Goal: Complete application form

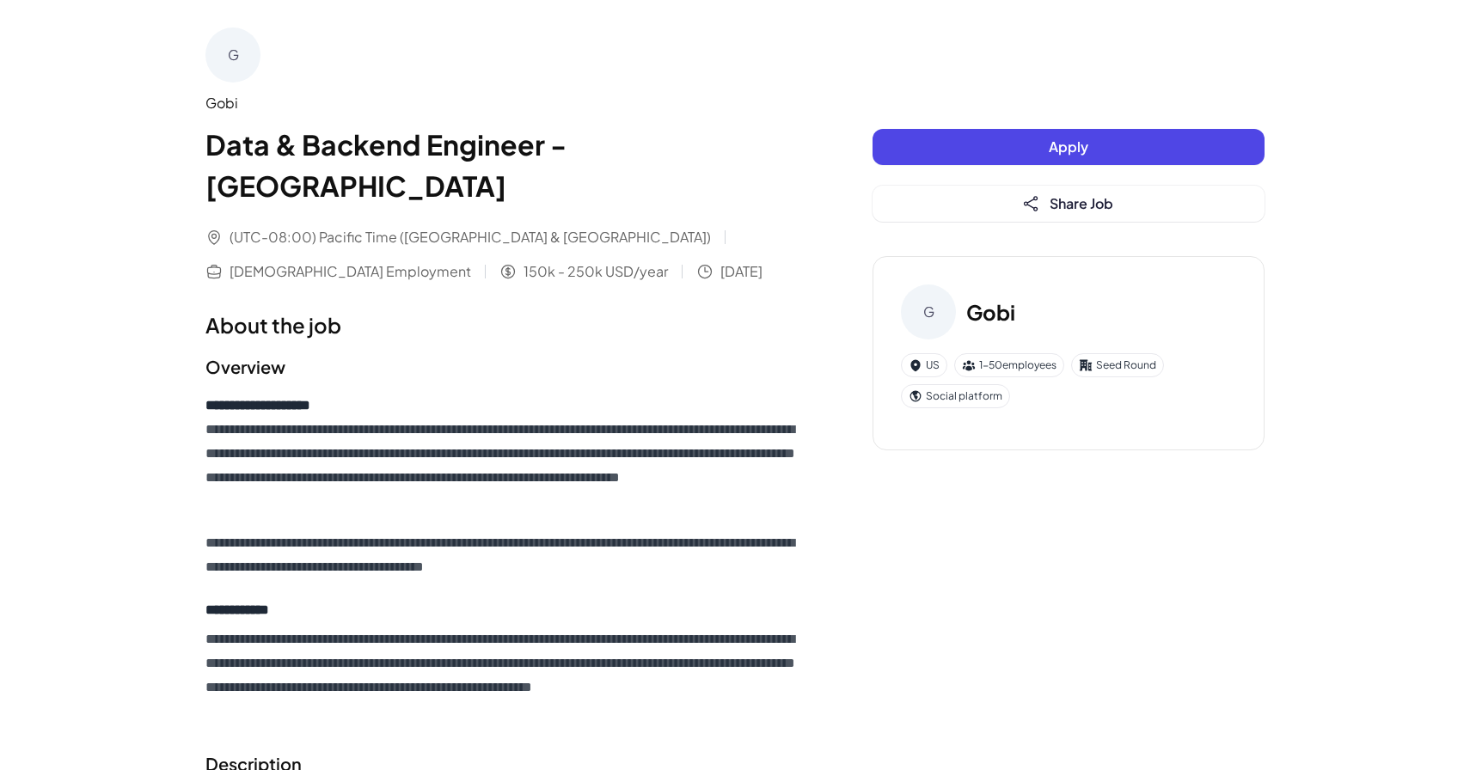
click at [1065, 150] on span "Apply" at bounding box center [1068, 146] width 40 height 18
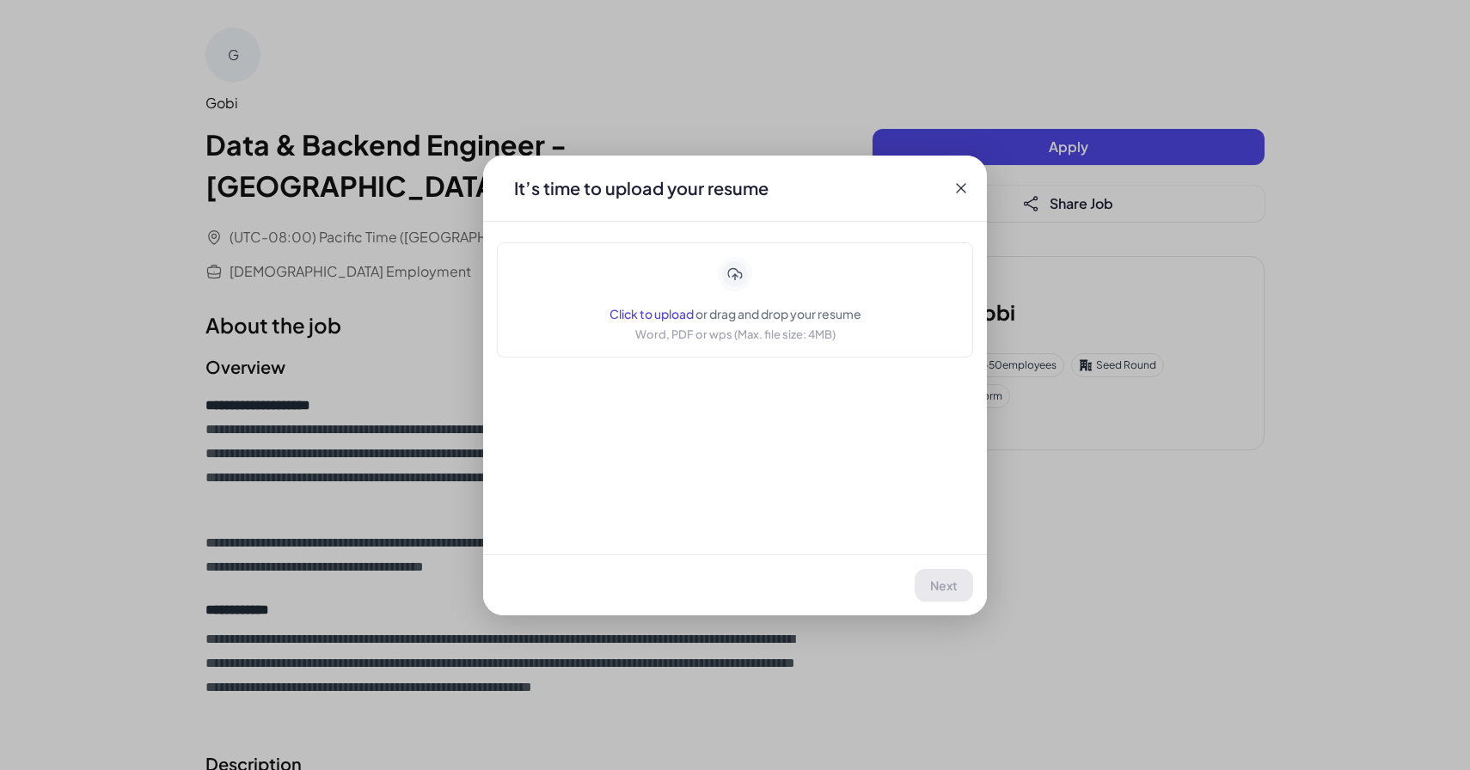
click at [649, 308] on span "Click to upload" at bounding box center [651, 313] width 84 height 15
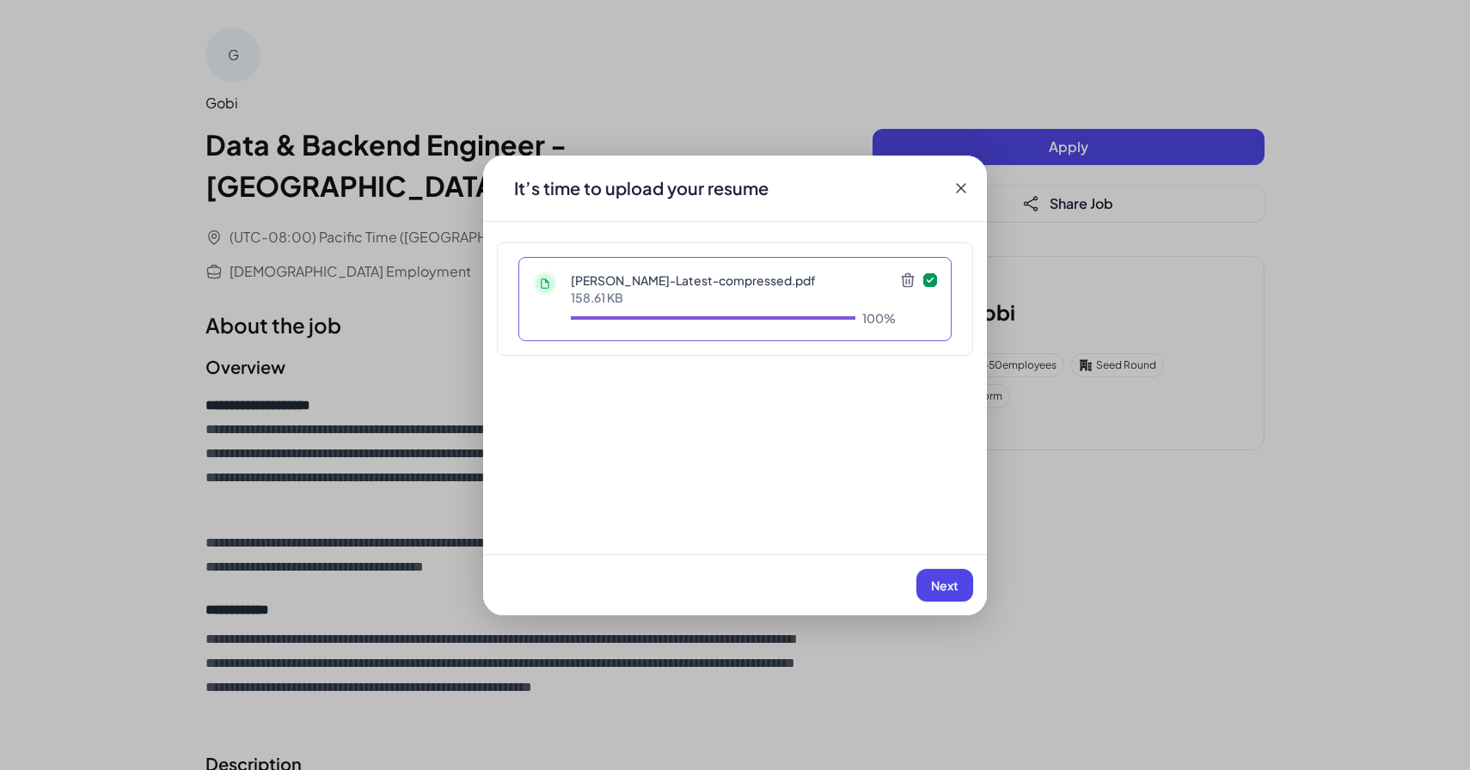
click at [954, 584] on span "Next" at bounding box center [944, 584] width 27 height 15
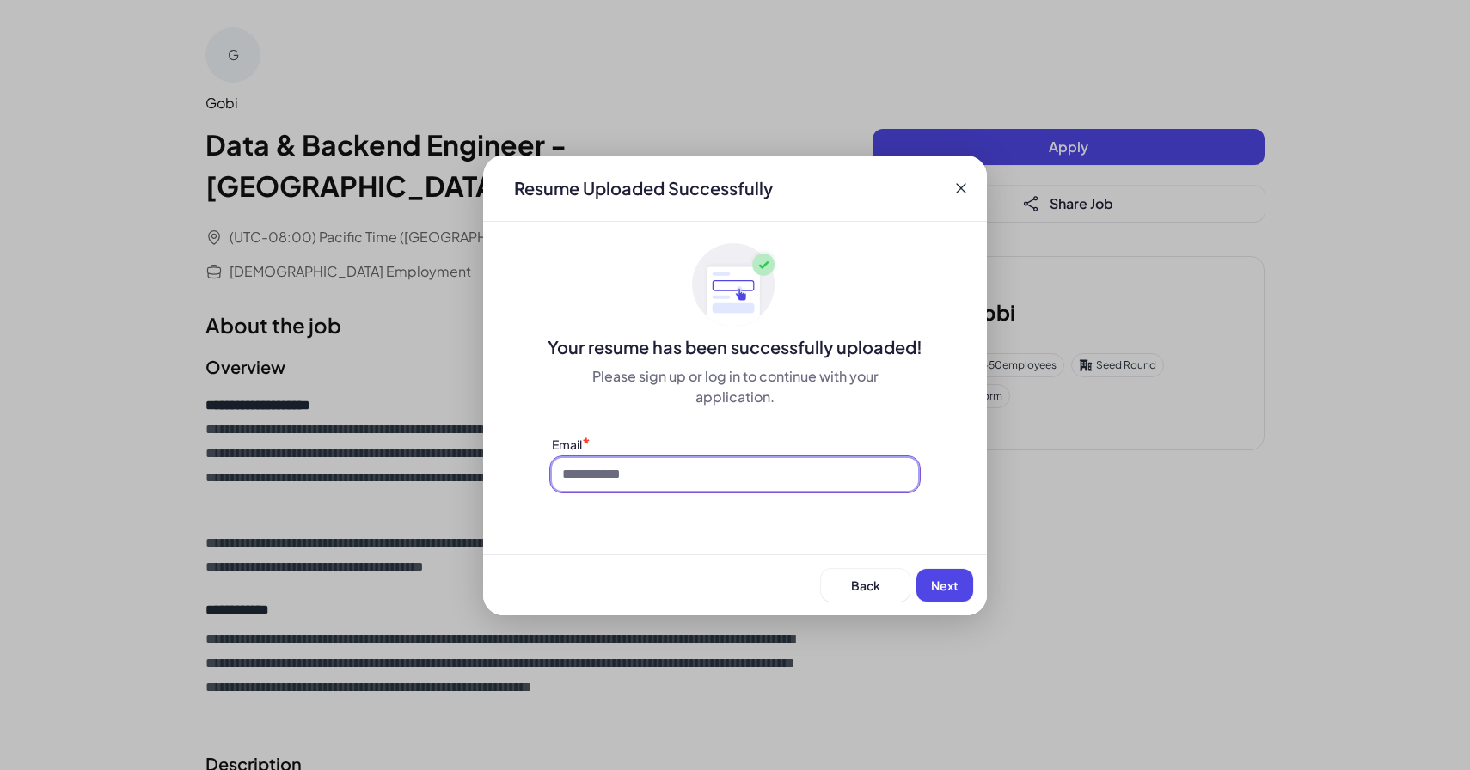
click at [783, 468] on input at bounding box center [735, 474] width 366 height 33
type input "**********"
click at [944, 580] on span "Next" at bounding box center [944, 584] width 27 height 15
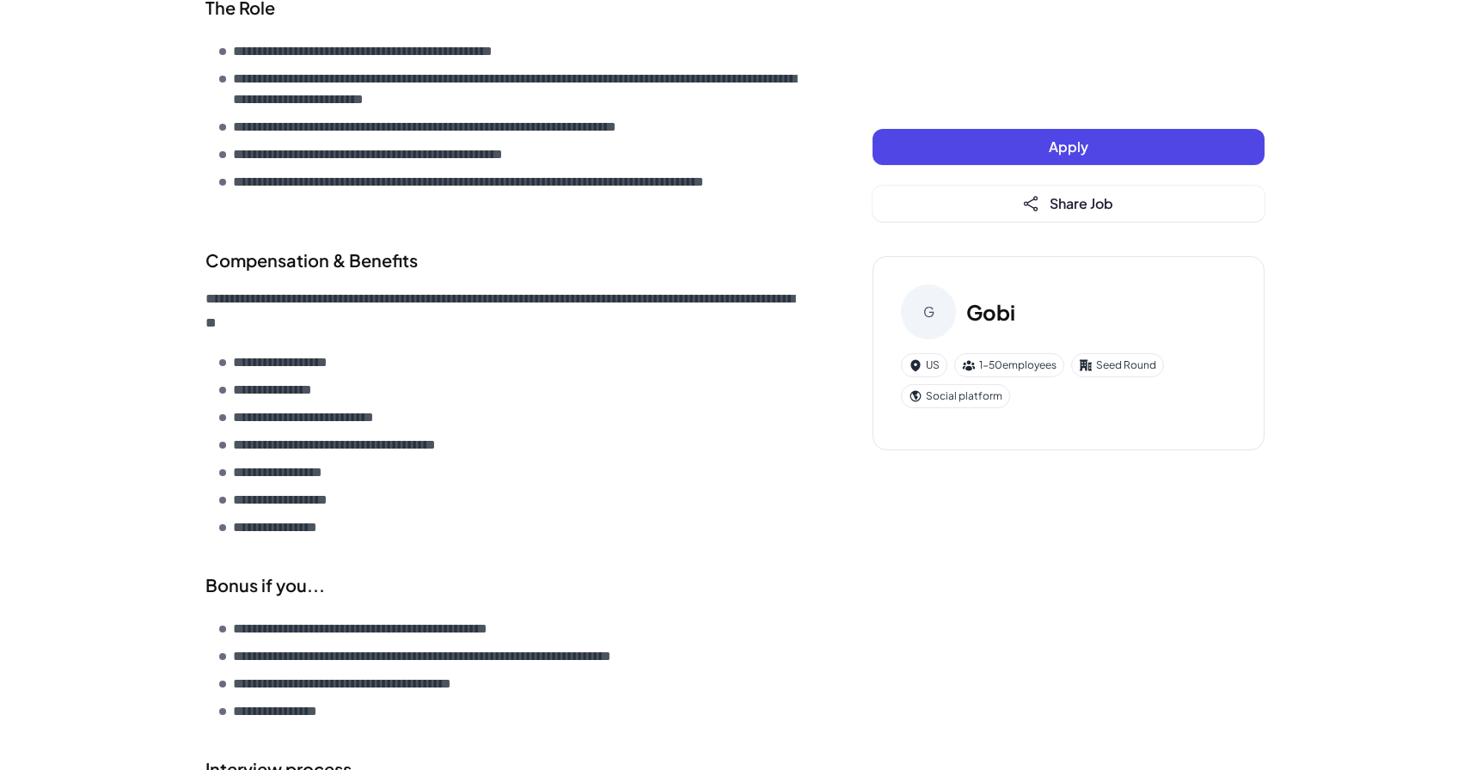
scroll to position [2178, 0]
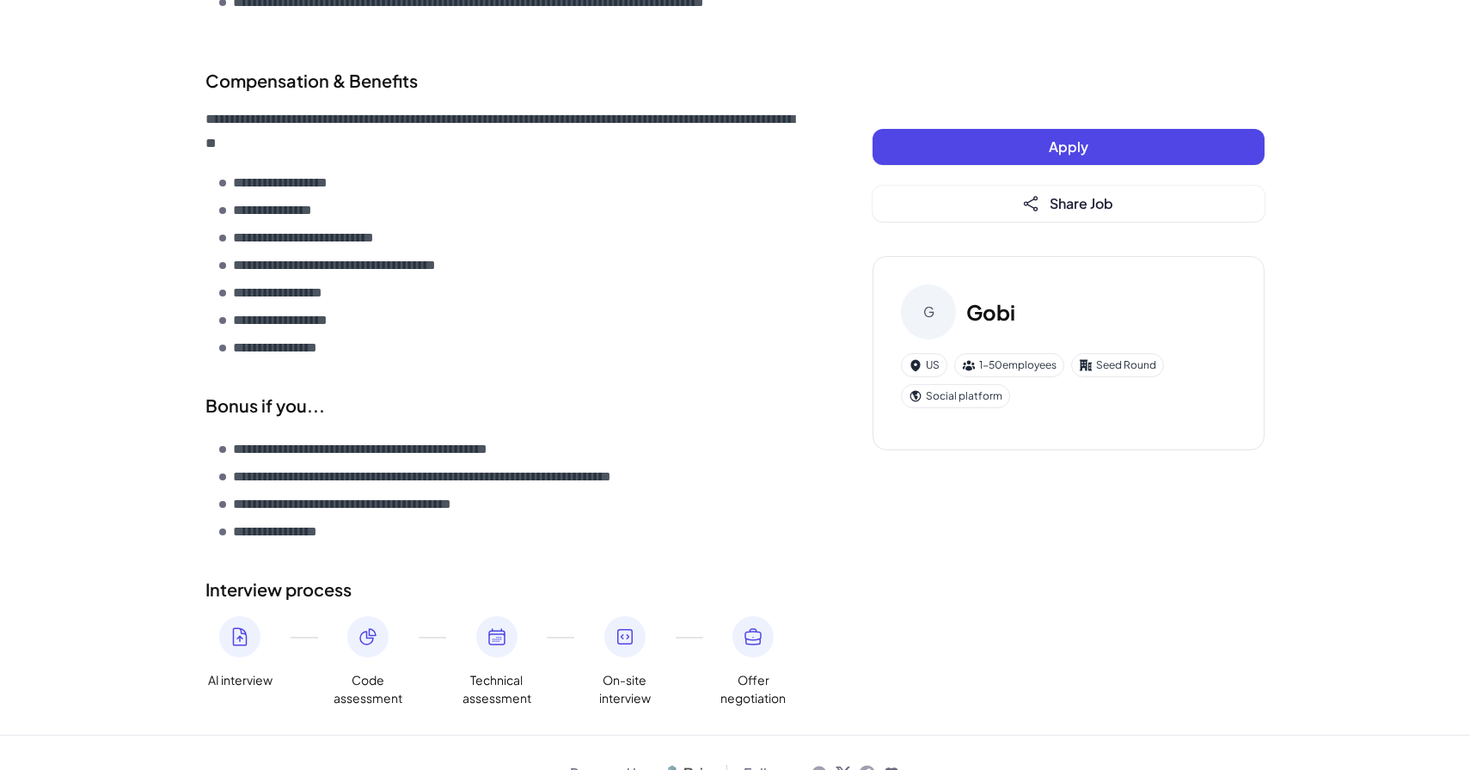
click at [921, 315] on div "G" at bounding box center [928, 311] width 55 height 55
